Goal: Register for event/course: Sign up to attend an event or enroll in a course

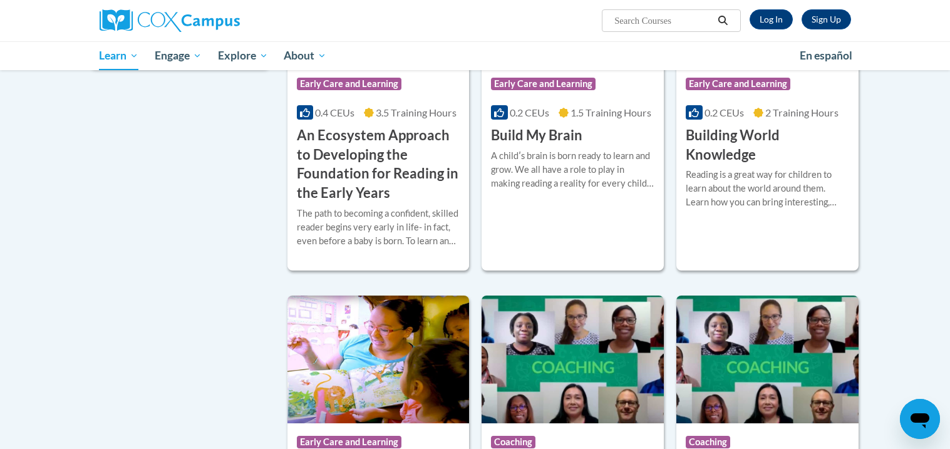
scroll to position [300, 0]
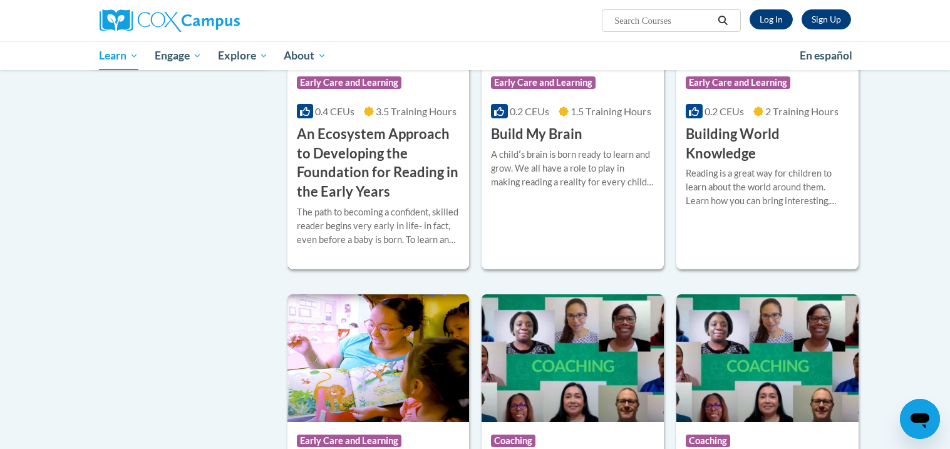
click at [346, 137] on h3 "An Ecosystem Approach to Developing the Foundation for Reading in the Early Yea…" at bounding box center [378, 163] width 163 height 77
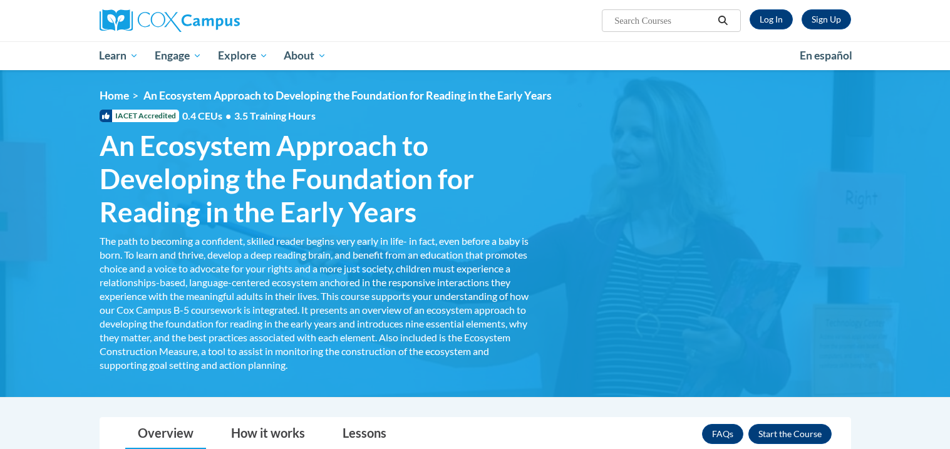
click at [857, 219] on div "<en>Home</en><fr>Accueil</fr><de>Zuhause</de><it>Casa</it><es>Casa</es><pt>Casa…" at bounding box center [475, 233] width 789 height 289
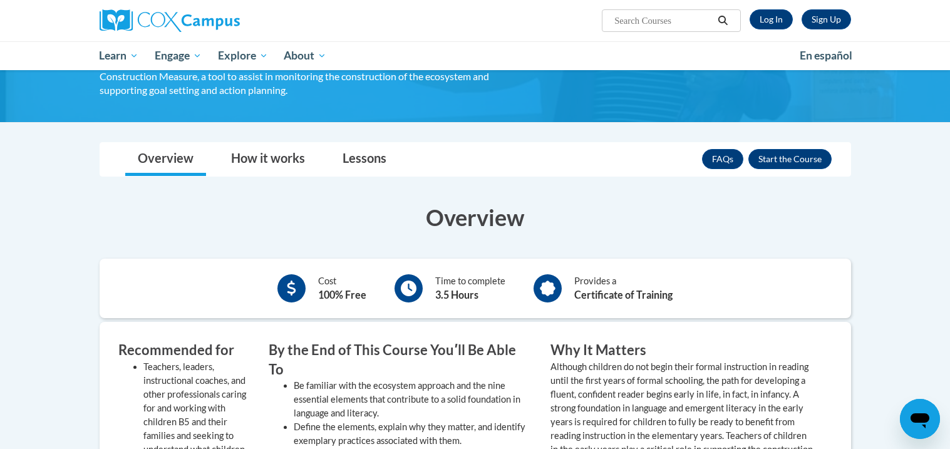
scroll to position [300, 0]
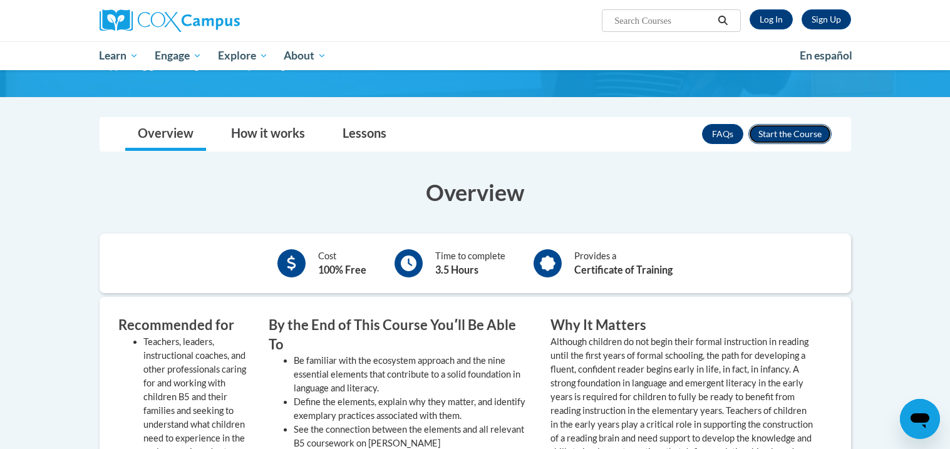
click at [799, 128] on button "Enroll" at bounding box center [789, 134] width 83 height 20
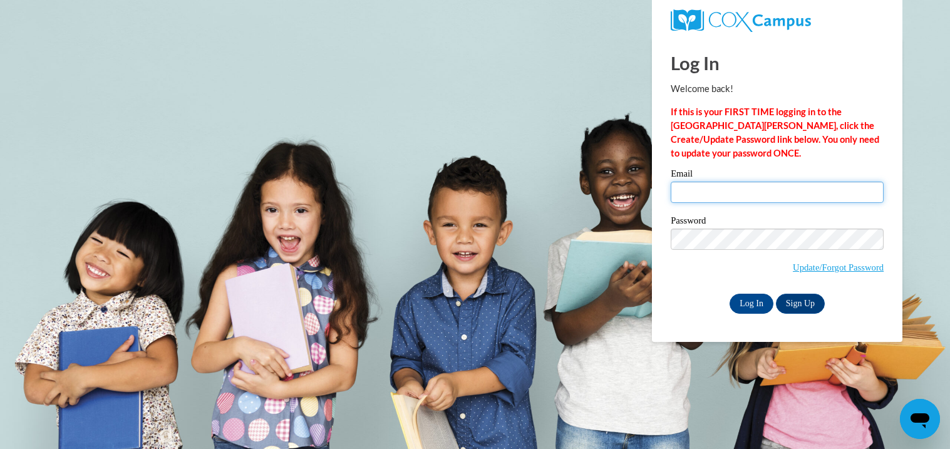
type input "NBailey@stepforwardtoday.org"
click at [612, 445] on body "Log In Welcome back! If this is your FIRST TIME logging in to the NEW Cox Campu…" at bounding box center [475, 224] width 950 height 449
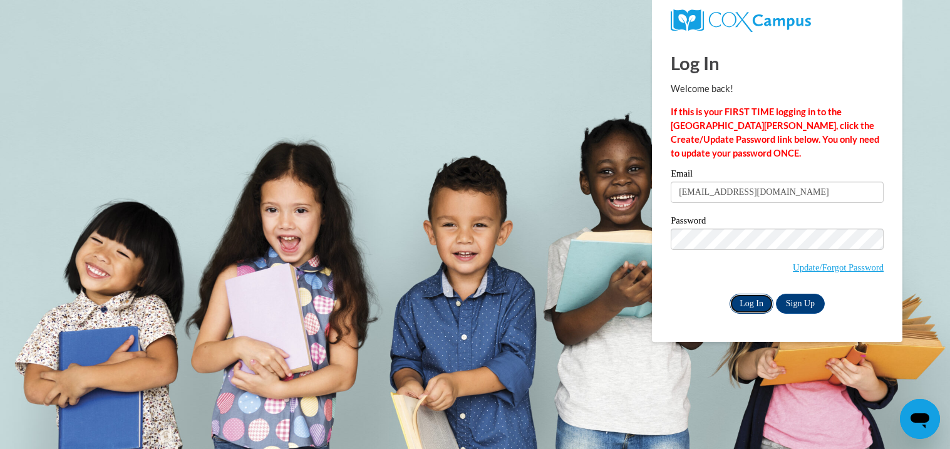
click at [760, 306] on input "Log In" at bounding box center [752, 304] width 44 height 20
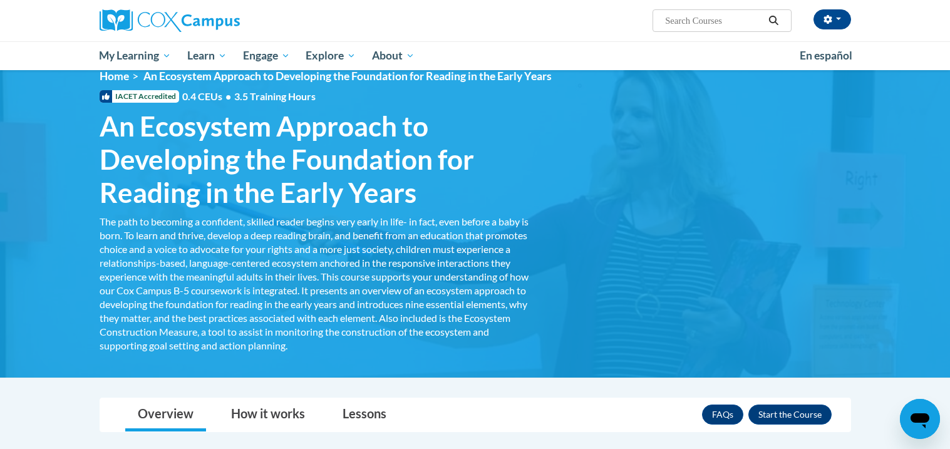
scroll to position [16, 0]
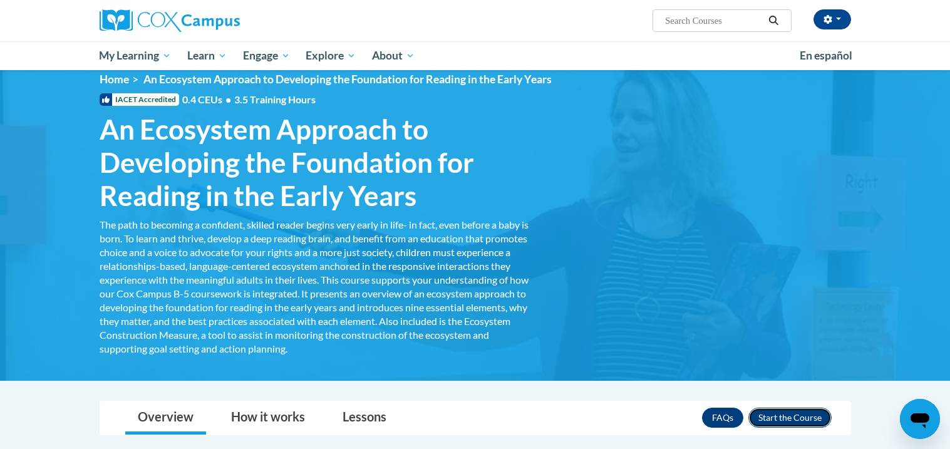
click at [770, 415] on button "Enroll" at bounding box center [789, 418] width 83 height 20
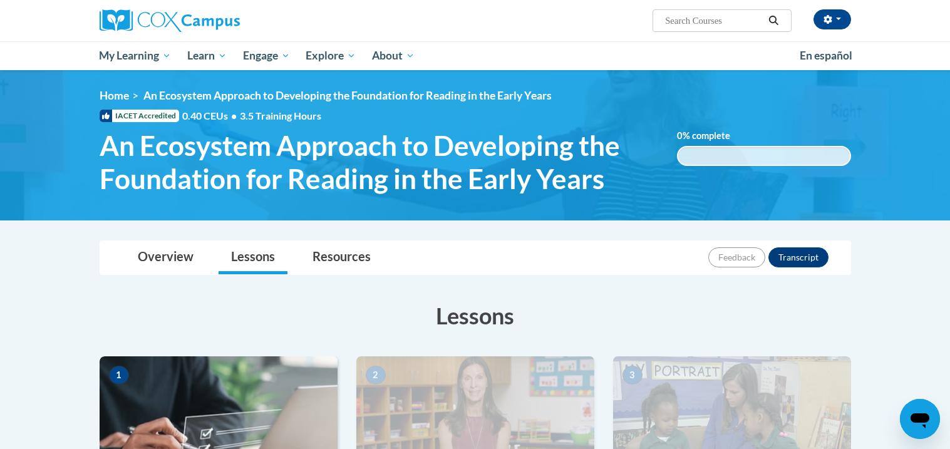
click at [801, 314] on h3 "Lessons" at bounding box center [476, 315] width 752 height 31
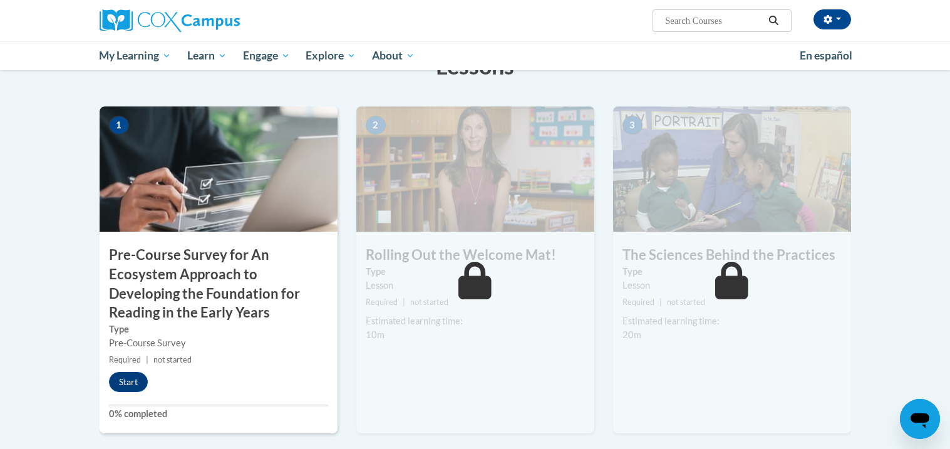
scroll to position [275, 0]
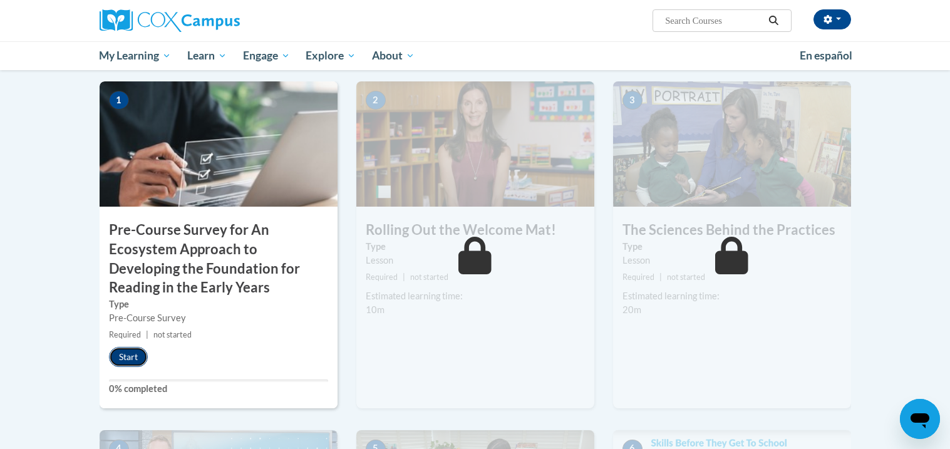
click at [122, 359] on button "Start" at bounding box center [128, 357] width 39 height 20
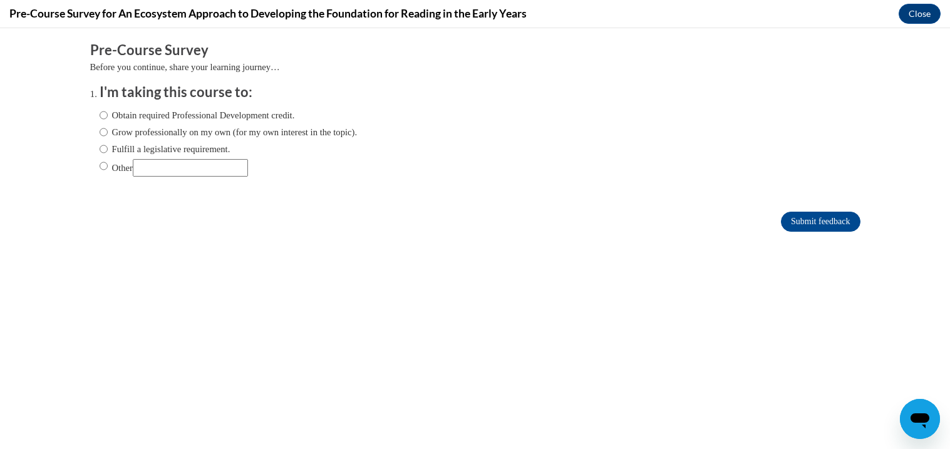
scroll to position [0, 0]
click at [102, 162] on input "Other" at bounding box center [104, 166] width 8 height 14
radio input "true"
click at [102, 162] on input "Other" at bounding box center [104, 166] width 8 height 14
click at [105, 115] on input "Obtain required Professional Development credit." at bounding box center [104, 115] width 8 height 14
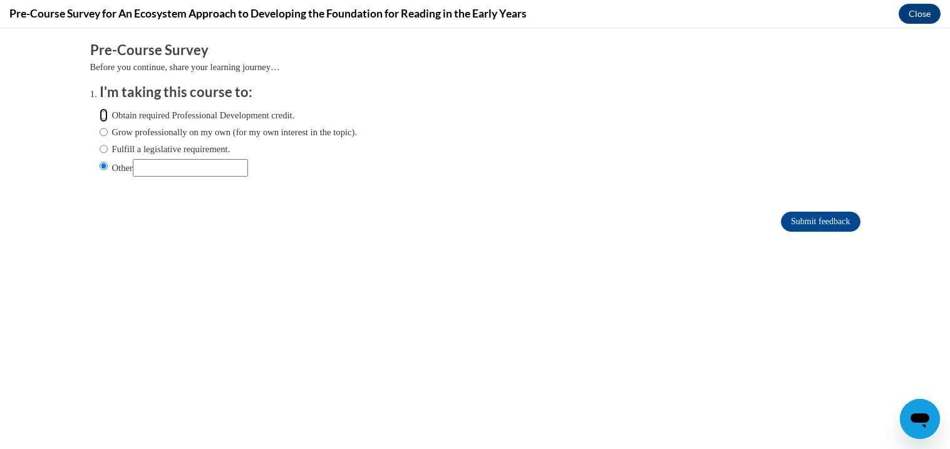
radio input "true"
click at [839, 218] on input "Submit feedback" at bounding box center [820, 222] width 79 height 20
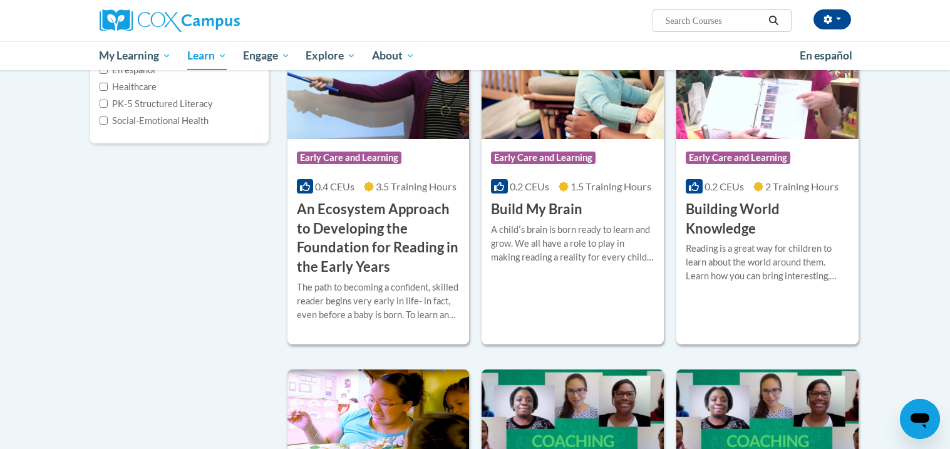
scroll to position [250, 0]
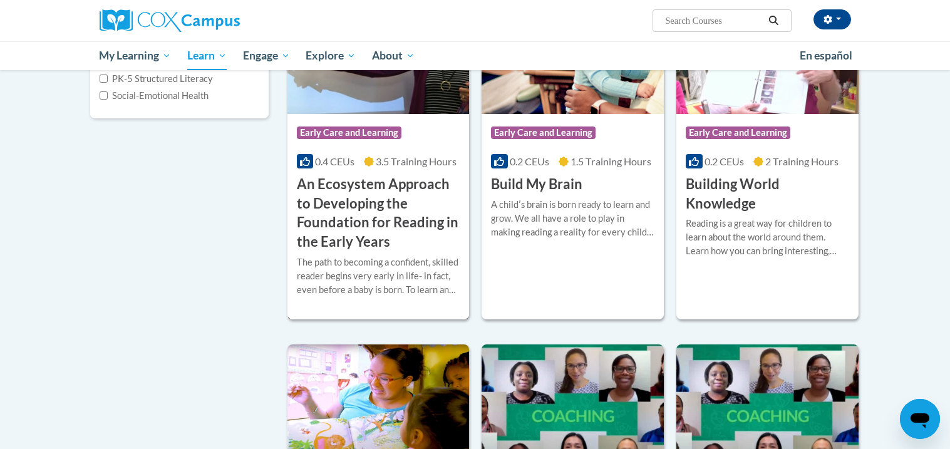
click at [395, 184] on h3 "An Ecosystem Approach to Developing the Foundation for Reading in the Early Yea…" at bounding box center [378, 213] width 163 height 77
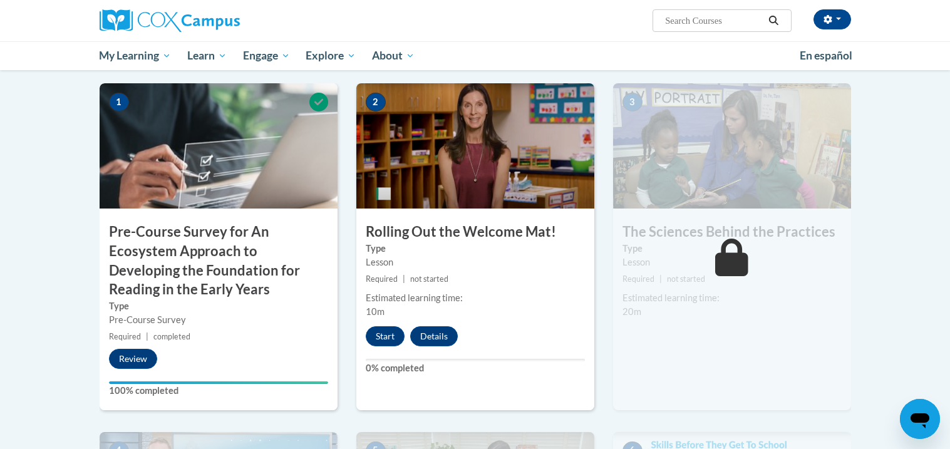
scroll to position [275, 0]
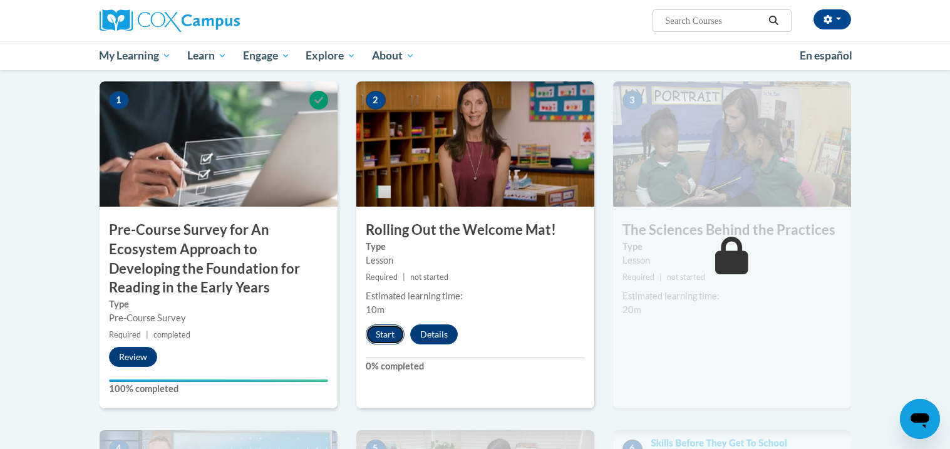
click at [391, 332] on button "Start" at bounding box center [385, 334] width 39 height 20
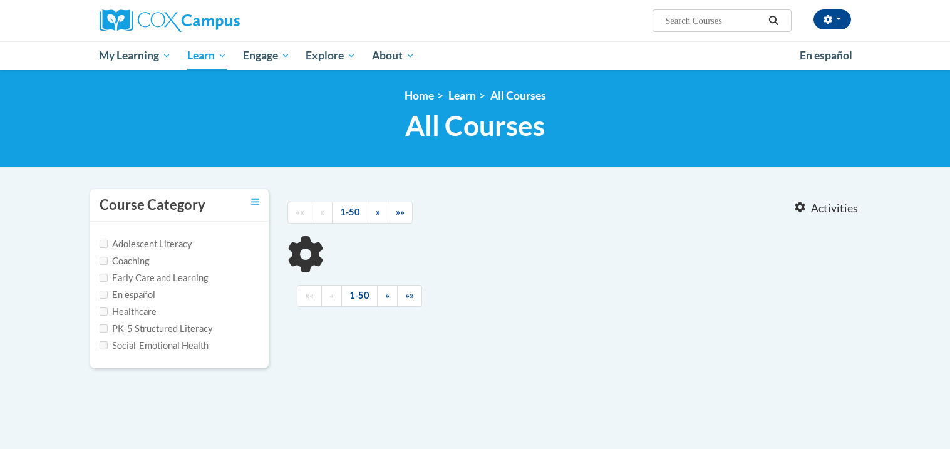
scroll to position [224, 0]
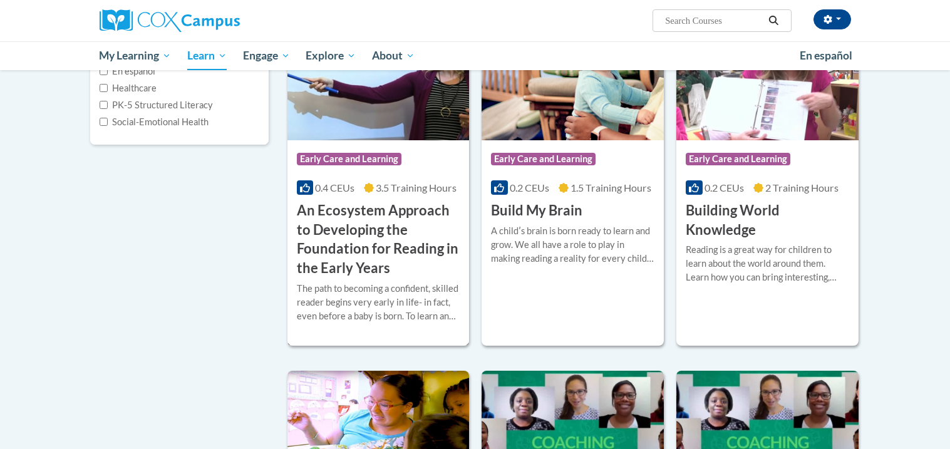
click at [382, 152] on div "Course Category: Early Care and Learning 0.4 CEUs 3.5 Training Hours COURSE An …" at bounding box center [378, 209] width 182 height 138
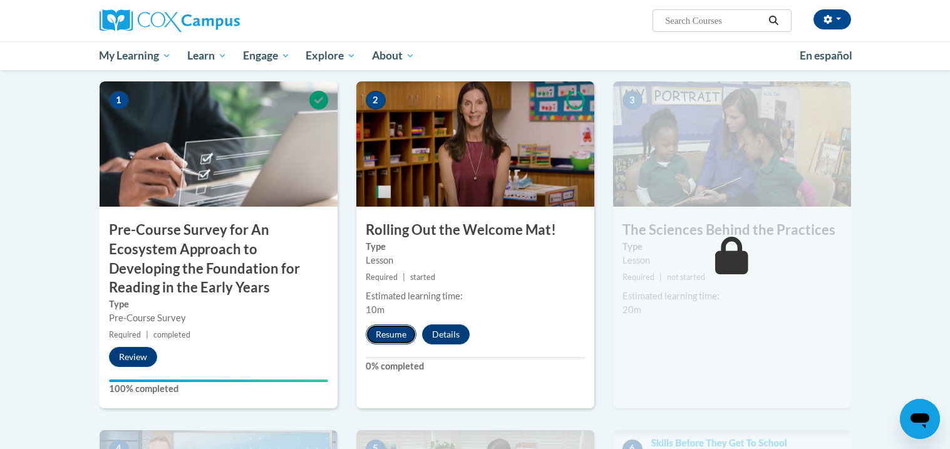
click at [396, 336] on button "Resume" at bounding box center [391, 334] width 51 height 20
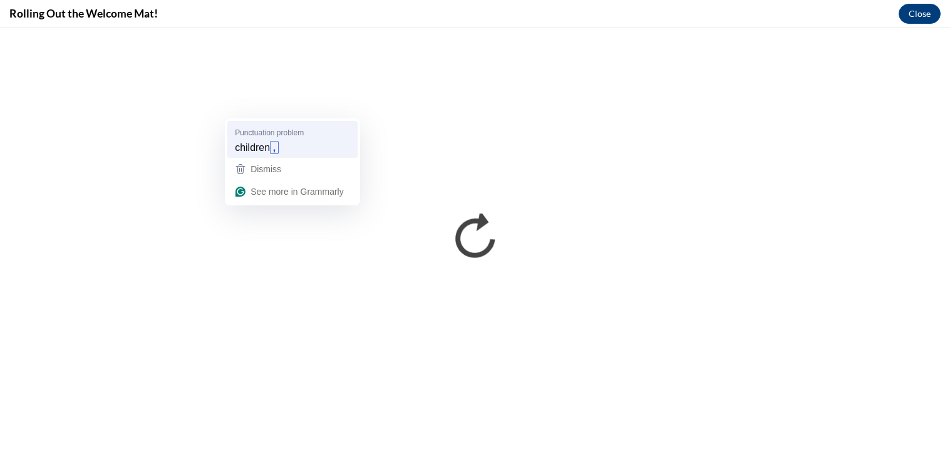
click at [265, 150] on span "children" at bounding box center [252, 147] width 35 height 14
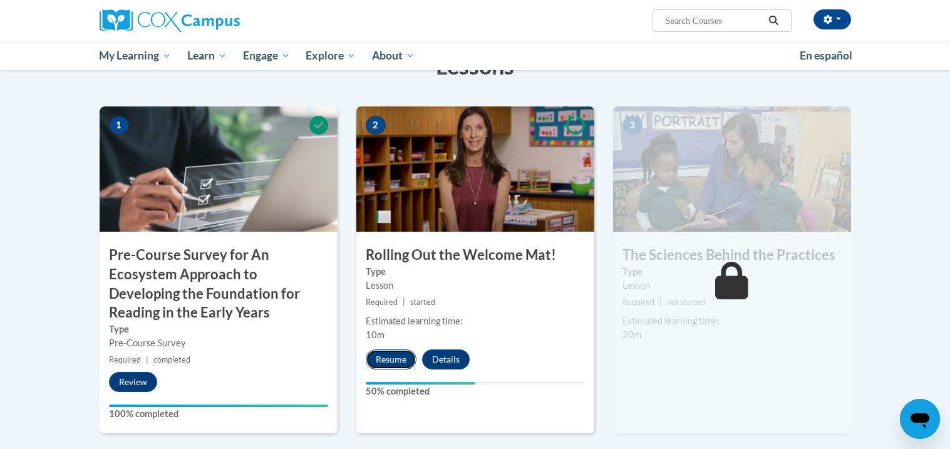
click at [393, 354] on button "Resume" at bounding box center [391, 359] width 51 height 20
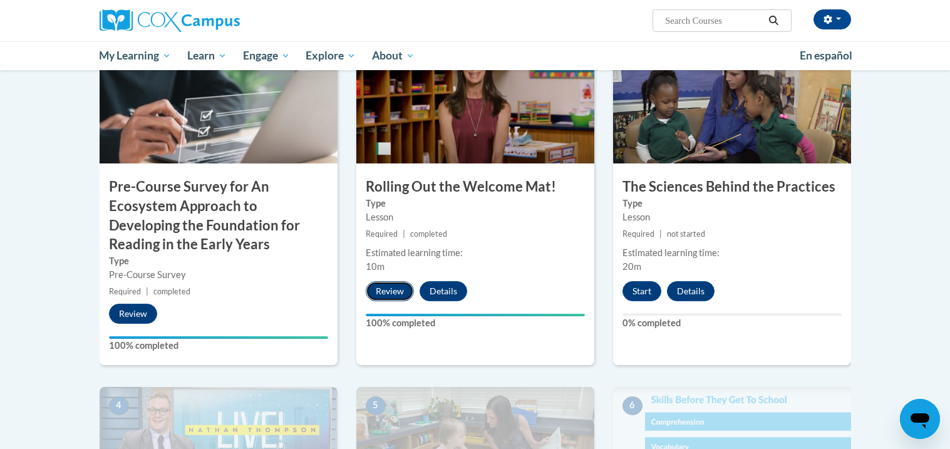
click at [387, 292] on button "Review" at bounding box center [390, 291] width 48 height 20
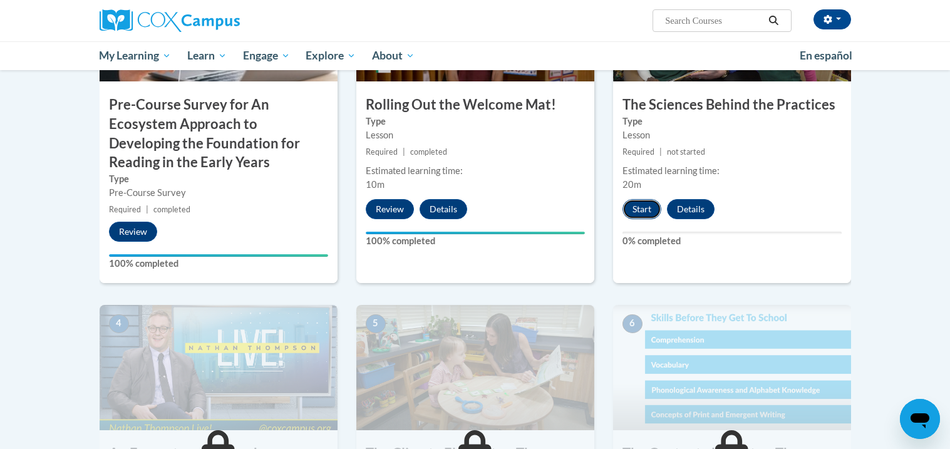
click at [629, 217] on button "Start" at bounding box center [642, 209] width 39 height 20
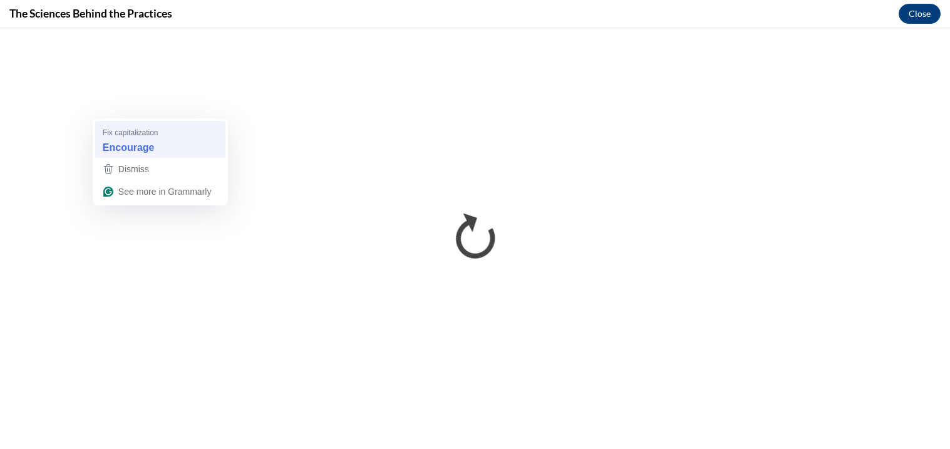
click at [131, 145] on strong "Encourage" at bounding box center [129, 147] width 52 height 14
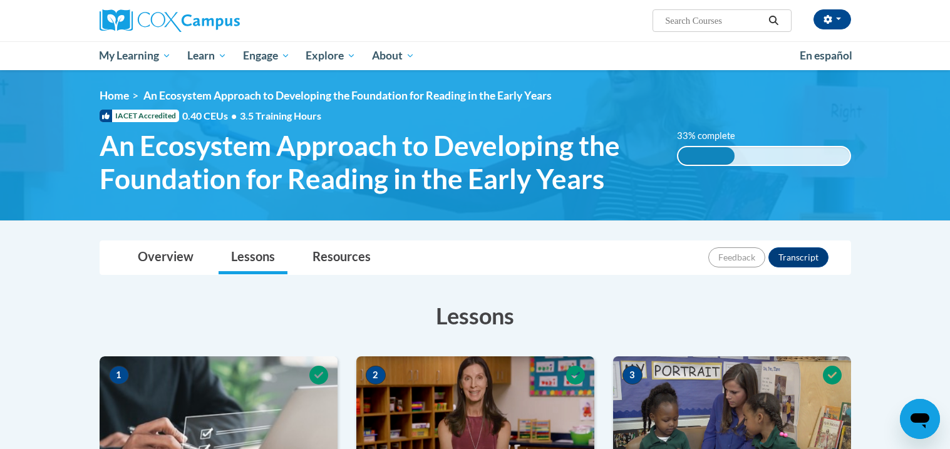
click at [874, 43] on div "[PERSON_NAME] ([GEOGRAPHIC_DATA]/New_York UTC-04:00) My Profile Inbox My Transc…" at bounding box center [475, 35] width 950 height 70
